Goal: Transaction & Acquisition: Purchase product/service

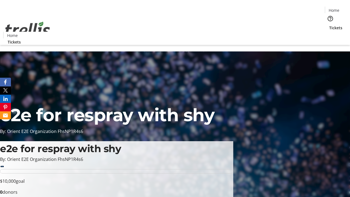
click at [329, 25] on span "Tickets" at bounding box center [335, 28] width 13 height 6
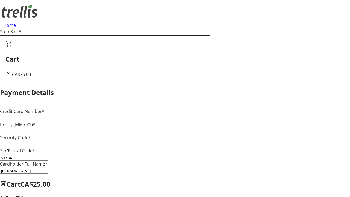
type input "V1Y 0C2"
